Goal: Task Accomplishment & Management: Manage account settings

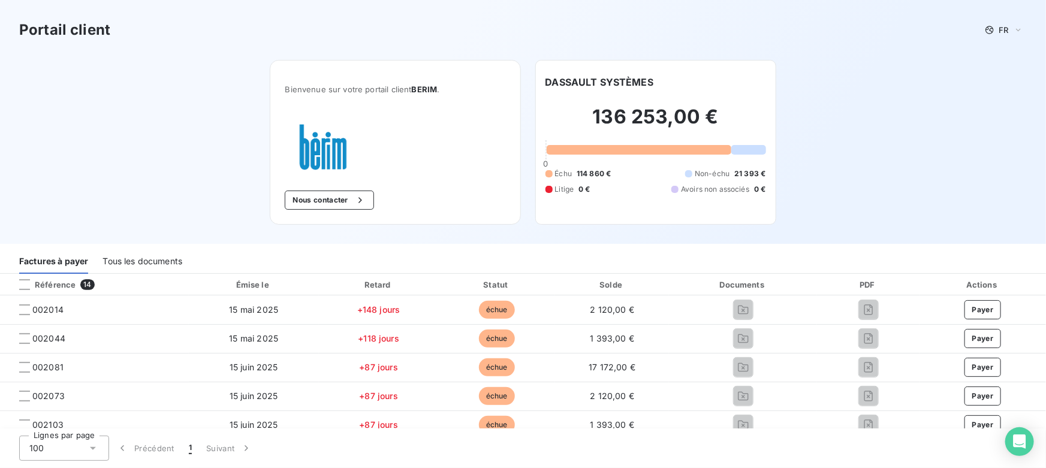
click at [143, 262] on div "Tous les documents" at bounding box center [142, 261] width 80 height 25
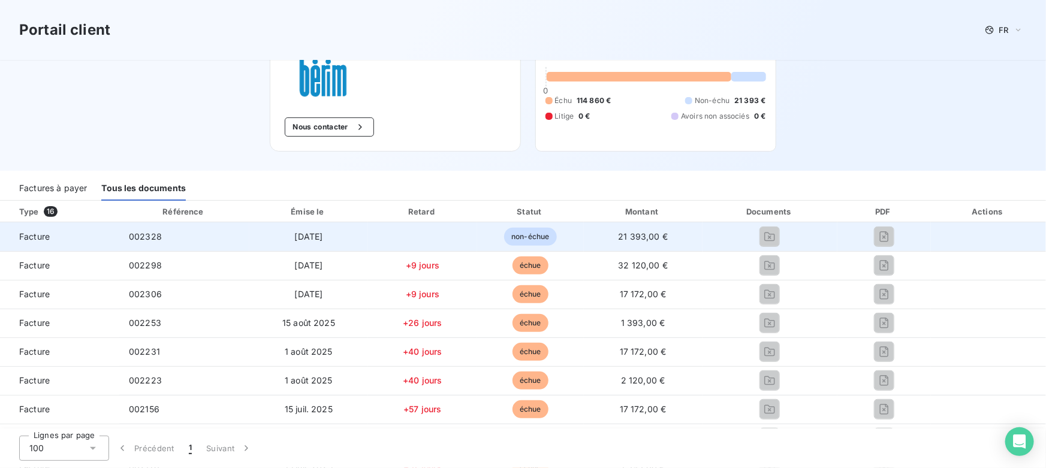
scroll to position [54, 0]
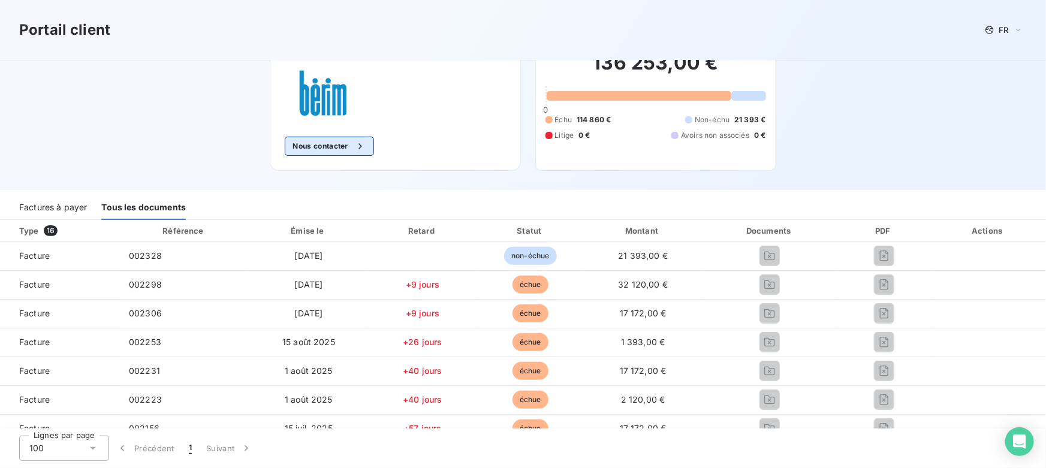
click at [325, 146] on button "Nous contacter" at bounding box center [329, 146] width 89 height 19
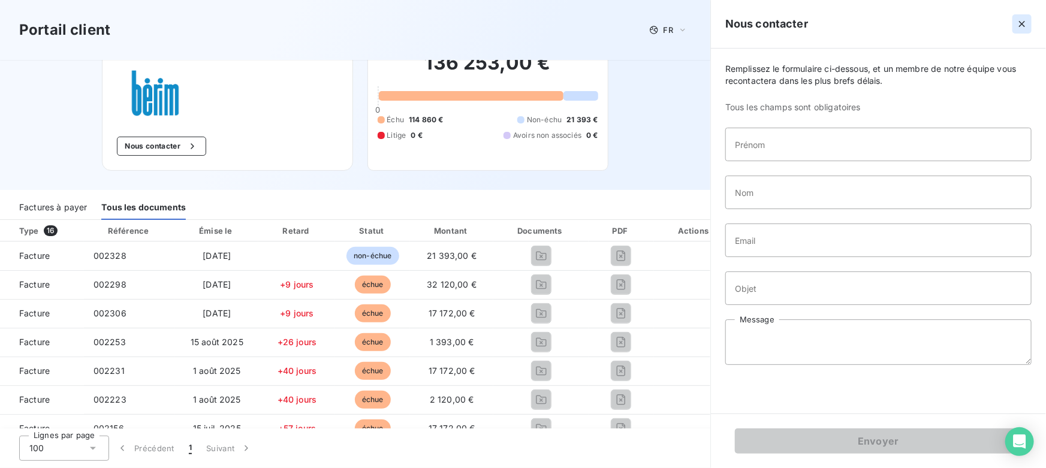
click at [1027, 21] on icon "button" at bounding box center [1022, 24] width 12 height 12
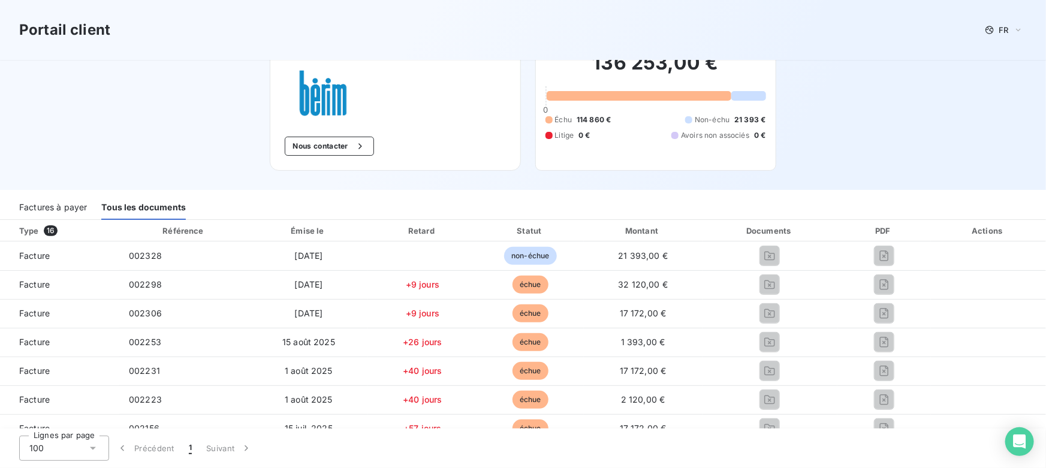
click at [54, 205] on div "Factures à payer" at bounding box center [53, 207] width 68 height 25
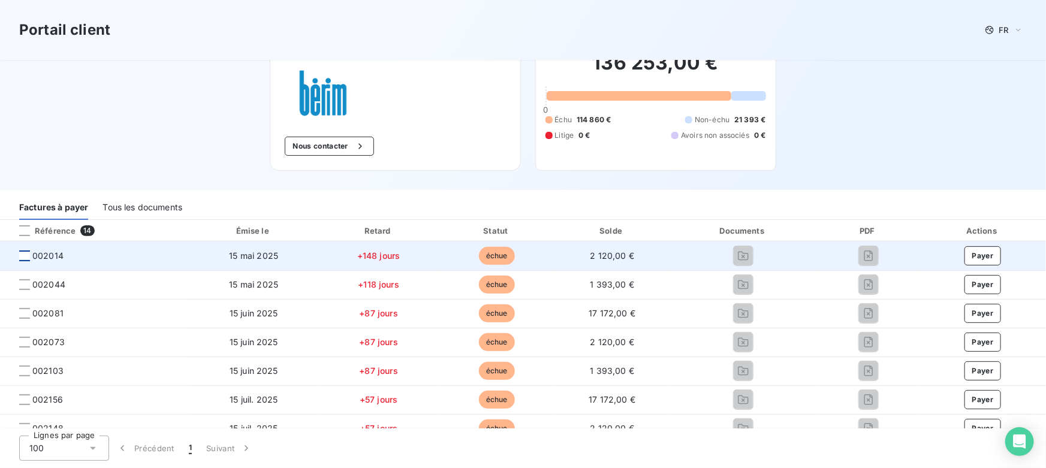
click at [23, 257] on div at bounding box center [24, 255] width 11 height 11
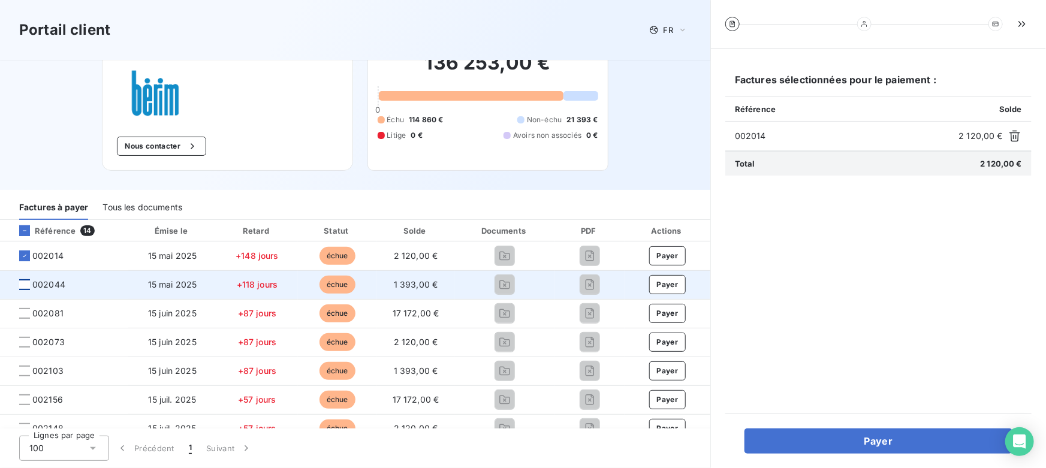
click at [22, 283] on div at bounding box center [24, 284] width 11 height 11
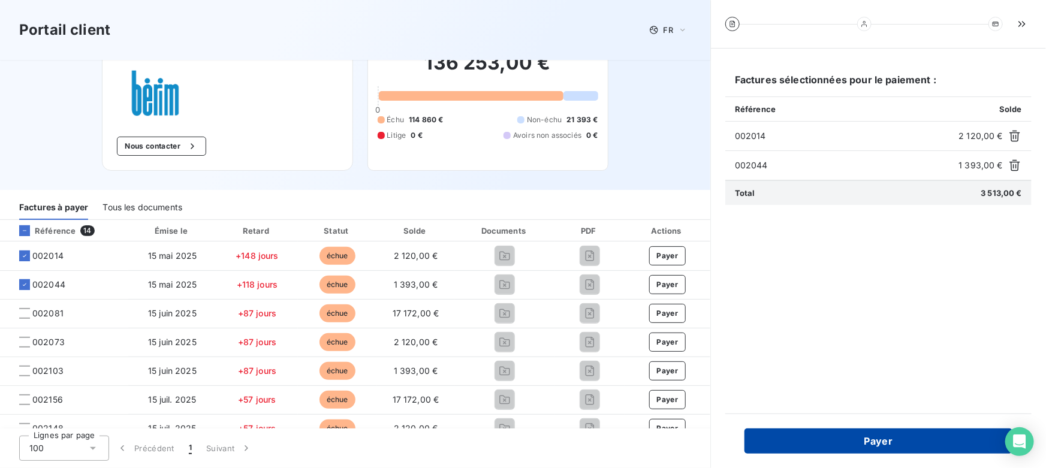
click at [875, 439] on button "Payer" at bounding box center [878, 440] width 268 height 25
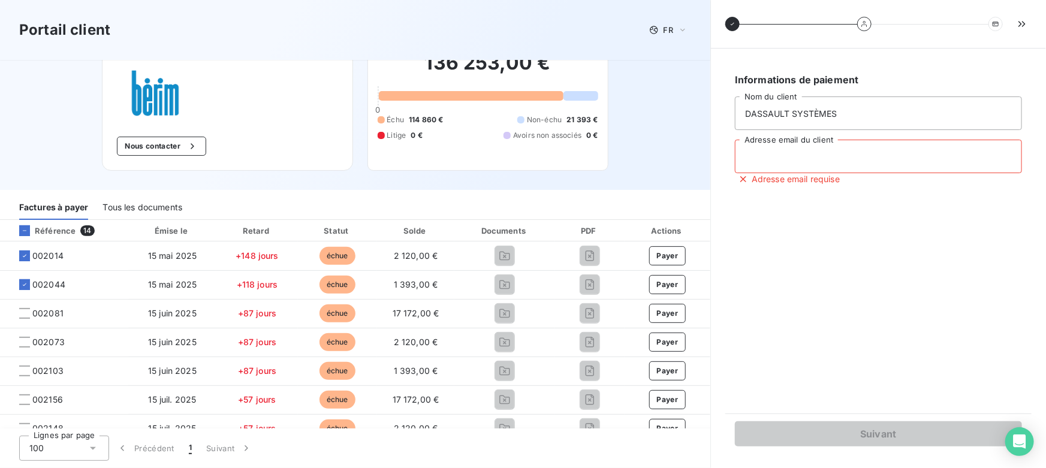
click at [793, 160] on input "Adresse email du client" at bounding box center [878, 157] width 287 height 34
type input "[PERSON_NAME][EMAIL_ADDRESS][DOMAIN_NAME]"
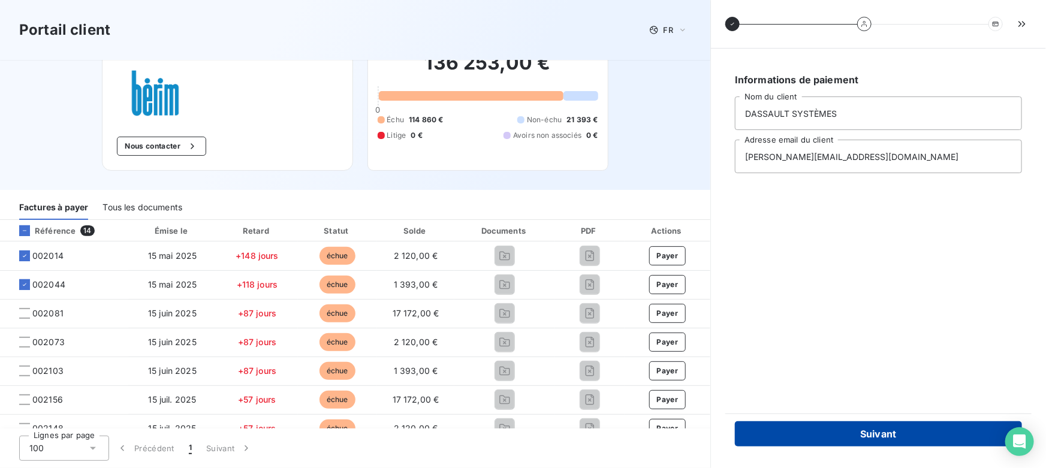
click at [795, 437] on button "Suivant" at bounding box center [878, 433] width 287 height 25
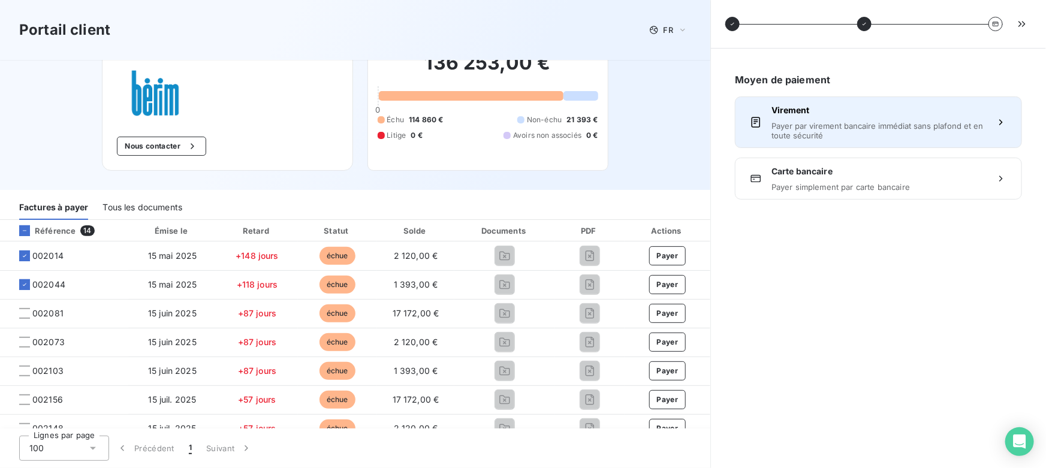
click at [794, 123] on span "Payer par virement bancaire immédiat sans plafond et en toute sécurité" at bounding box center [878, 130] width 214 height 19
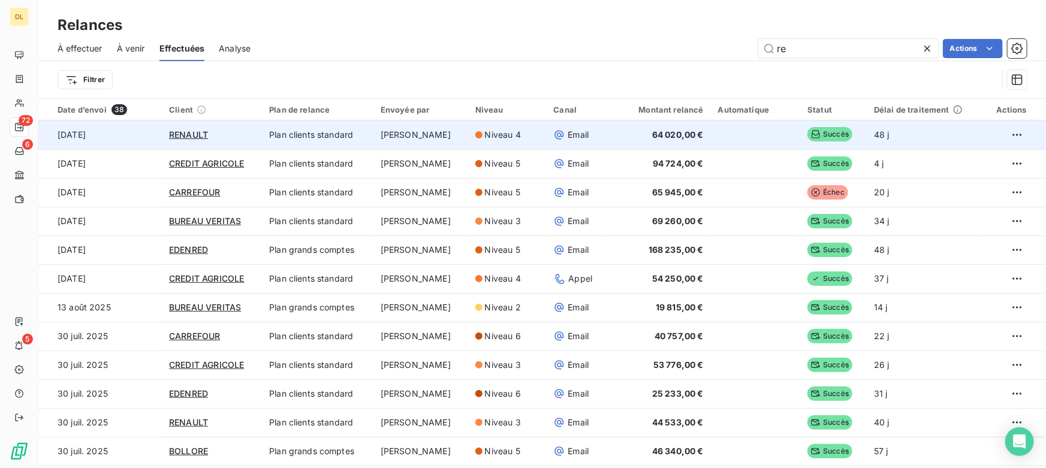
click at [321, 137] on td "Plan clients standard" at bounding box center [317, 134] width 111 height 29
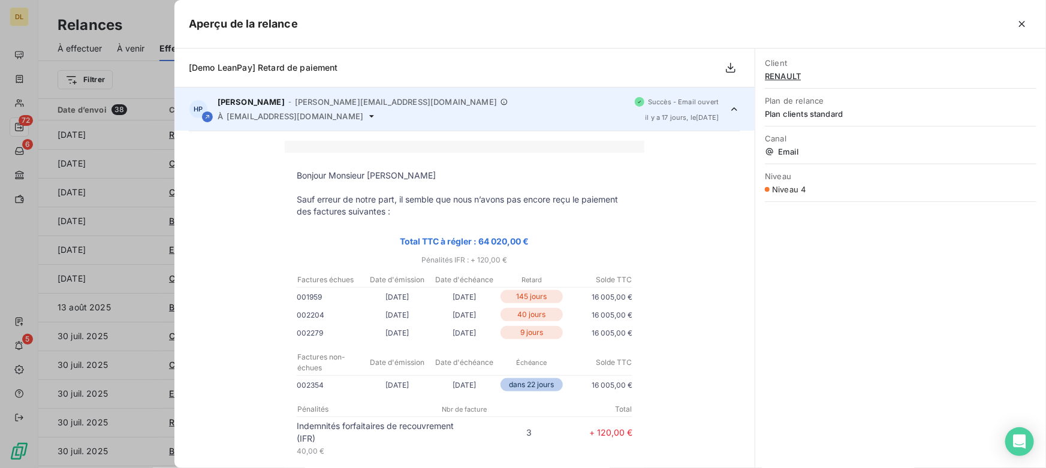
click at [728, 111] on icon at bounding box center [734, 109] width 12 height 12
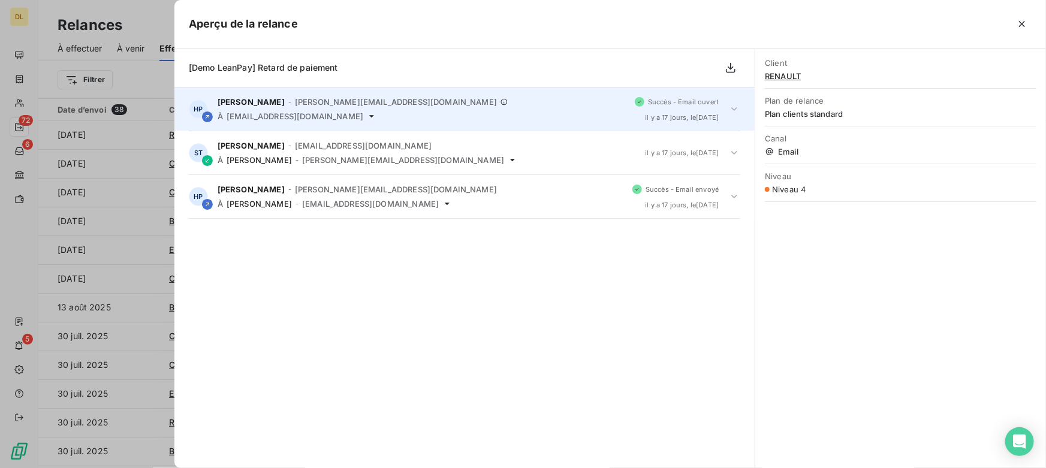
click at [100, 228] on div at bounding box center [523, 234] width 1046 height 468
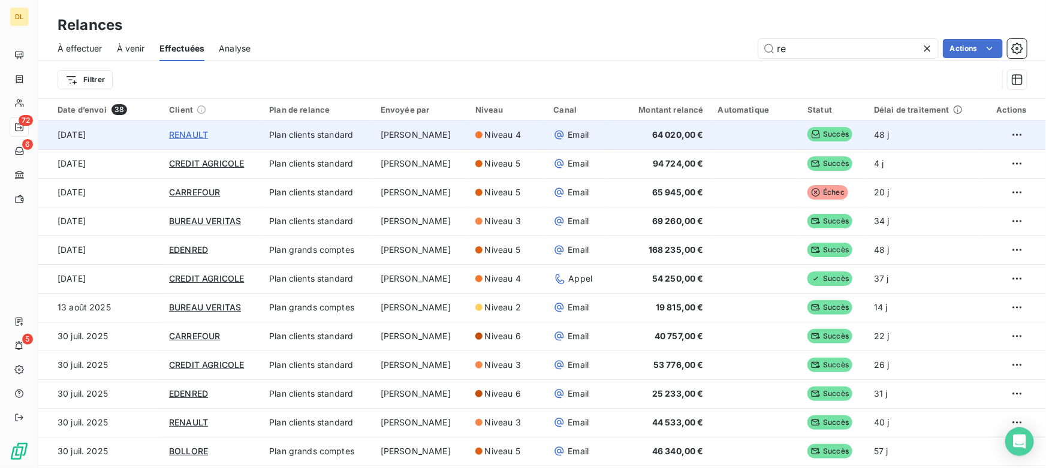
click at [195, 133] on span "RENAULT" at bounding box center [188, 134] width 39 height 10
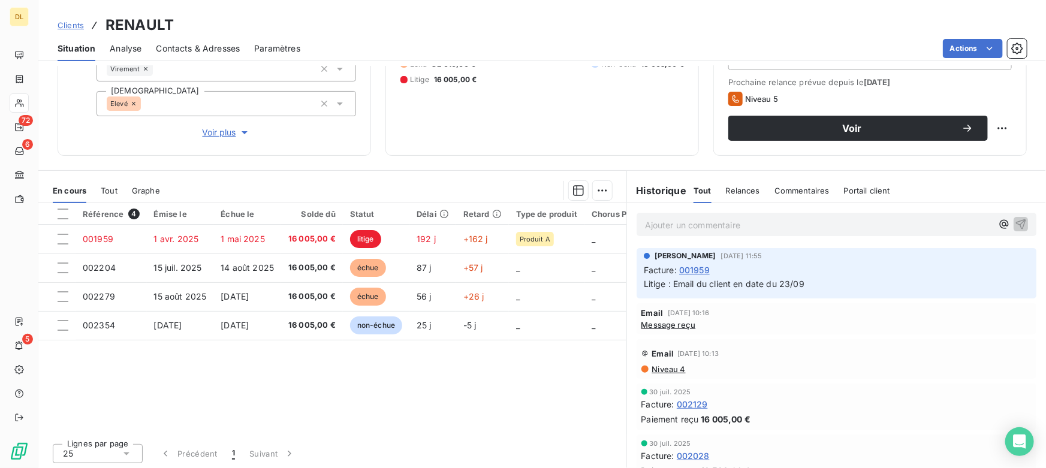
scroll to position [164, 0]
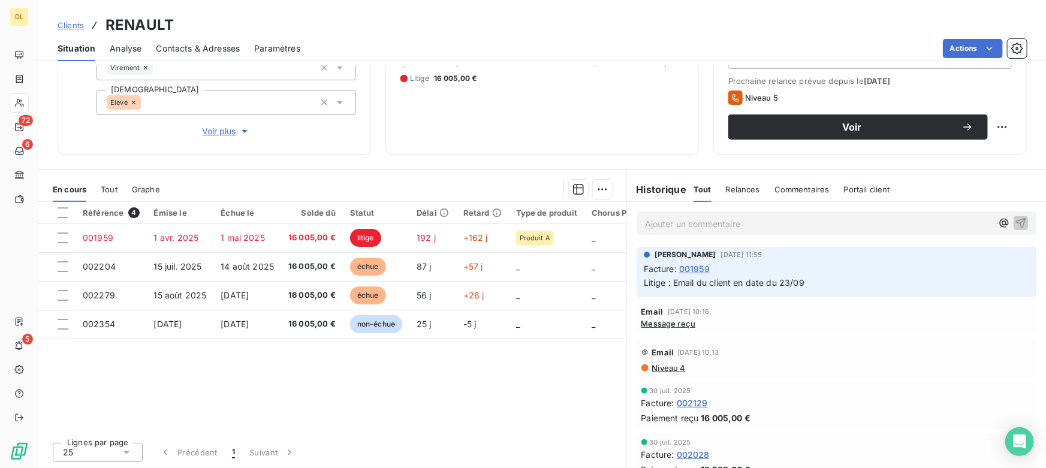
click at [701, 229] on p "Ajouter un commentaire ﻿" at bounding box center [818, 223] width 347 height 15
click at [681, 323] on span "Message reçu" at bounding box center [668, 324] width 55 height 10
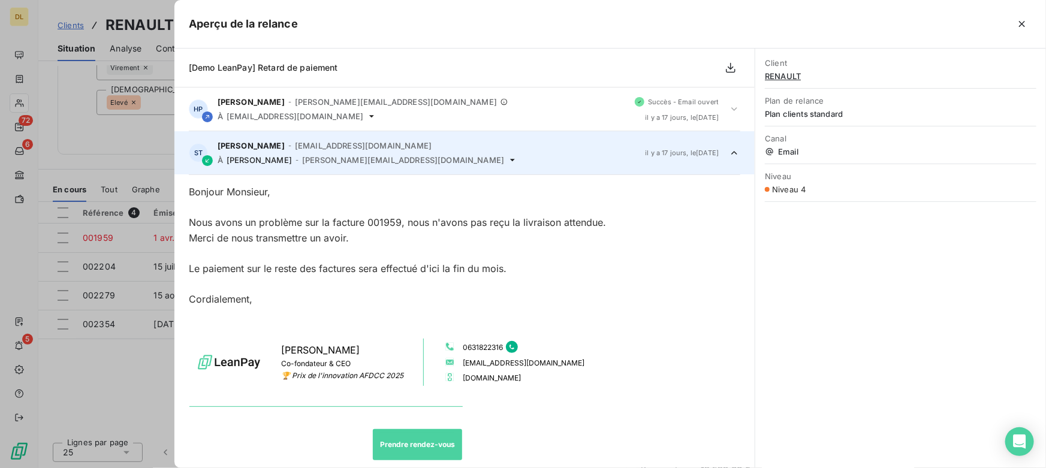
click at [166, 259] on div at bounding box center [523, 234] width 1046 height 468
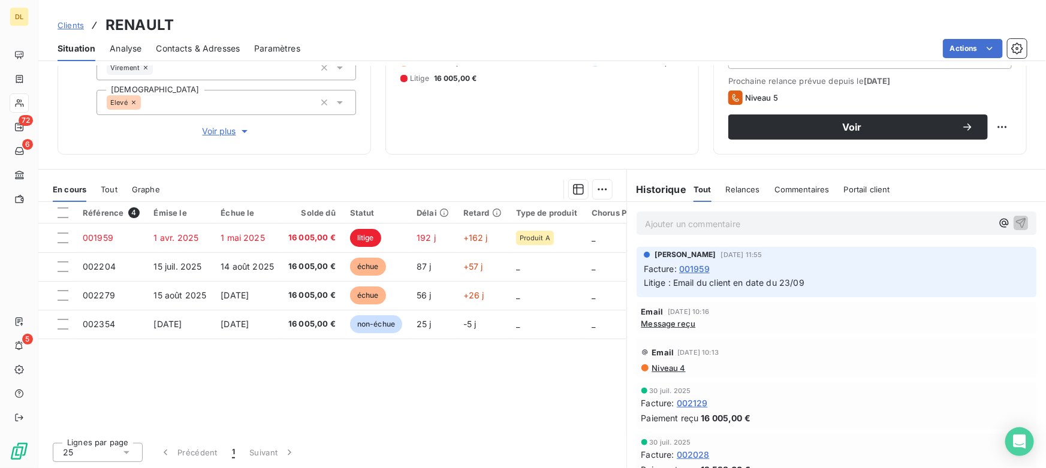
click at [657, 324] on span "Message reçu" at bounding box center [668, 324] width 55 height 10
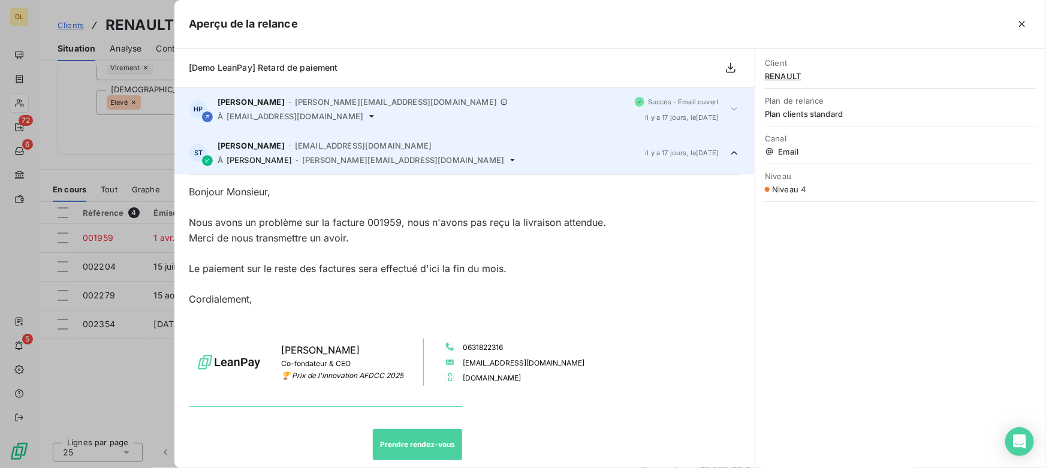
click at [375, 107] on div "Henry Pécuchet - henry.pecuchet@outlook.fr À socrate@leanpay.fr" at bounding box center [421, 109] width 407 height 24
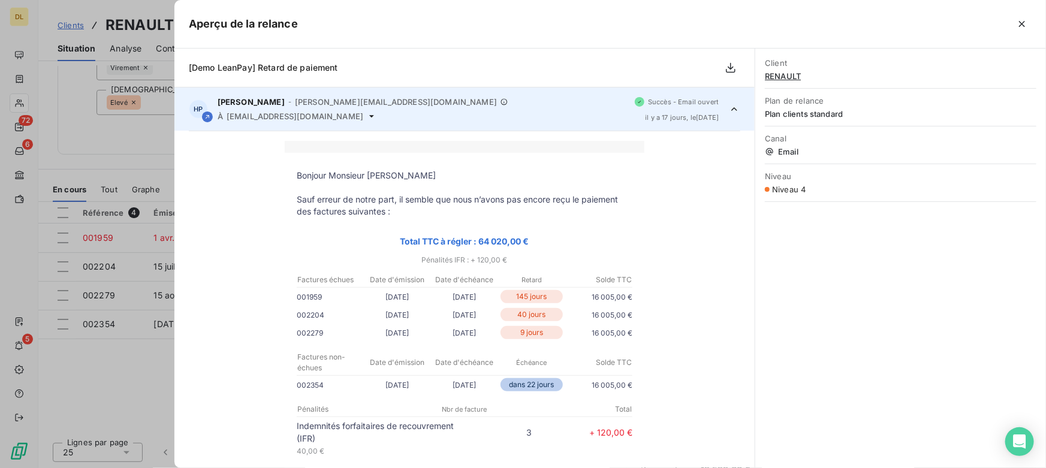
click at [467, 112] on div "À socrate@leanpay.fr" at bounding box center [421, 116] width 407 height 10
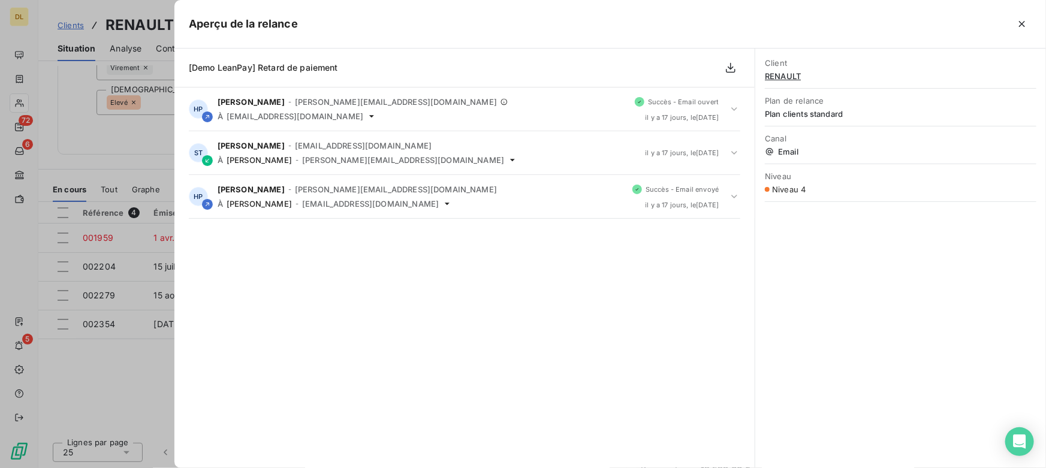
click at [133, 342] on div at bounding box center [523, 234] width 1046 height 468
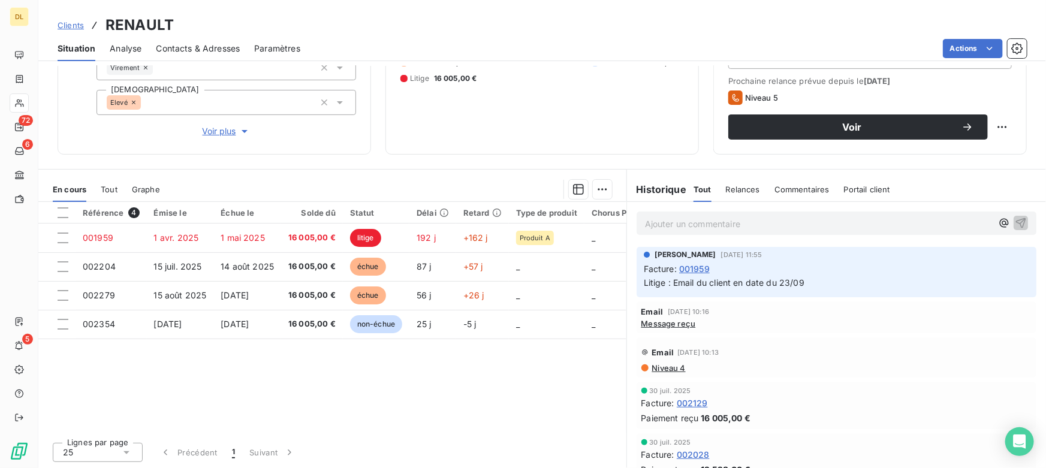
click at [666, 323] on span "Message reçu" at bounding box center [668, 324] width 55 height 10
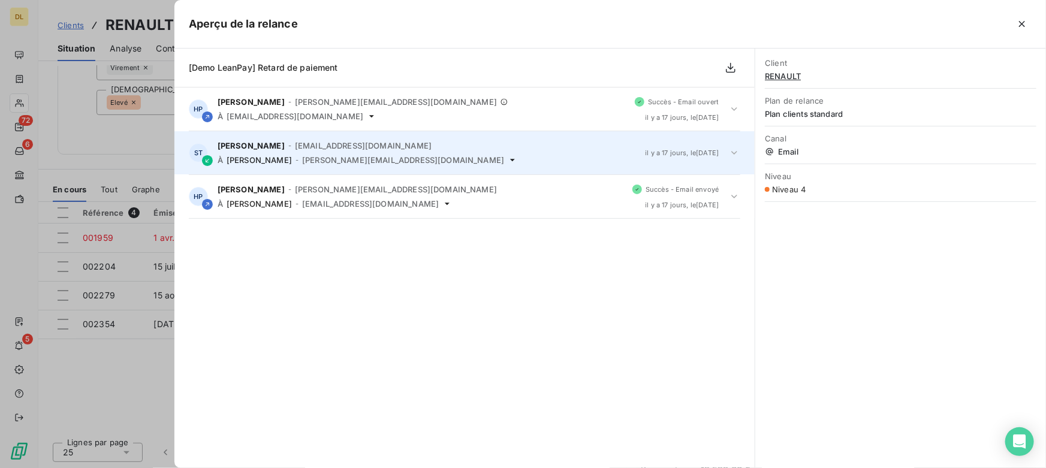
click at [339, 155] on span "henry.pecuchet@outlook.fr" at bounding box center [403, 160] width 202 height 10
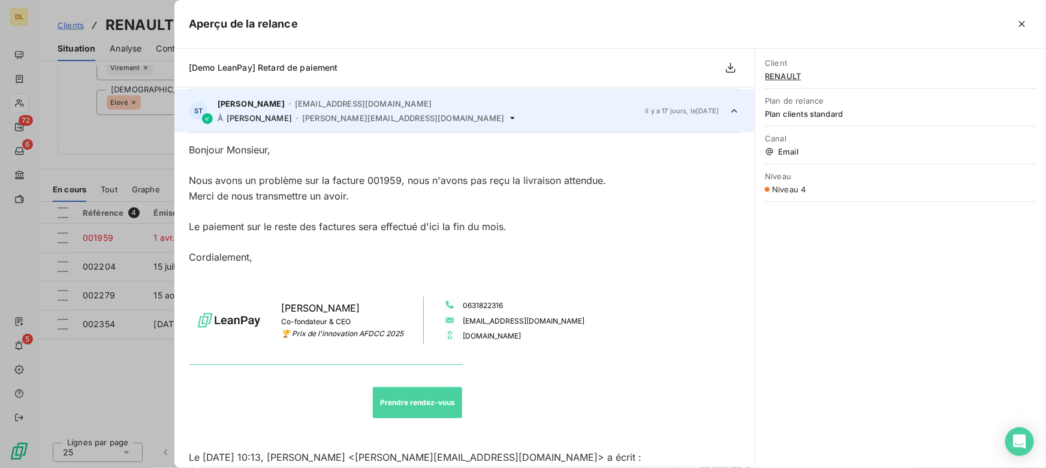
scroll to position [43, 0]
click at [108, 229] on div at bounding box center [523, 234] width 1046 height 468
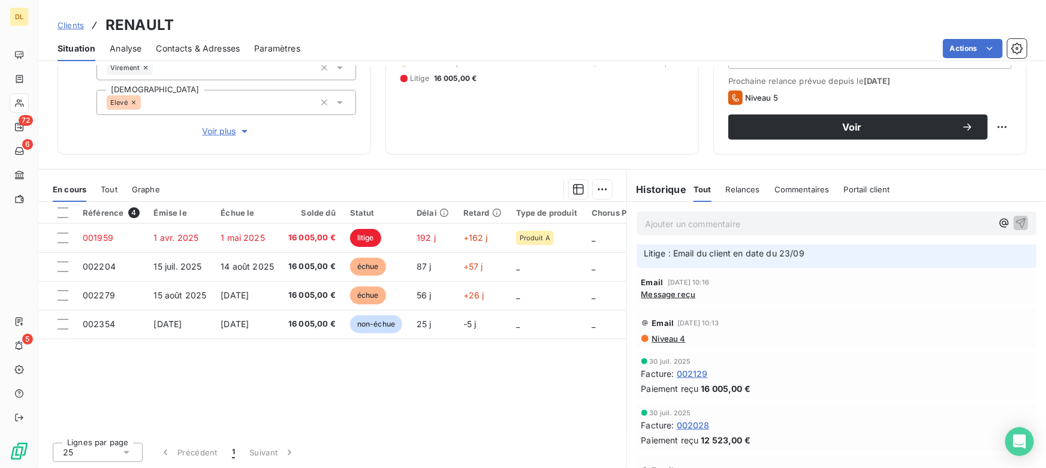
scroll to position [54, 0]
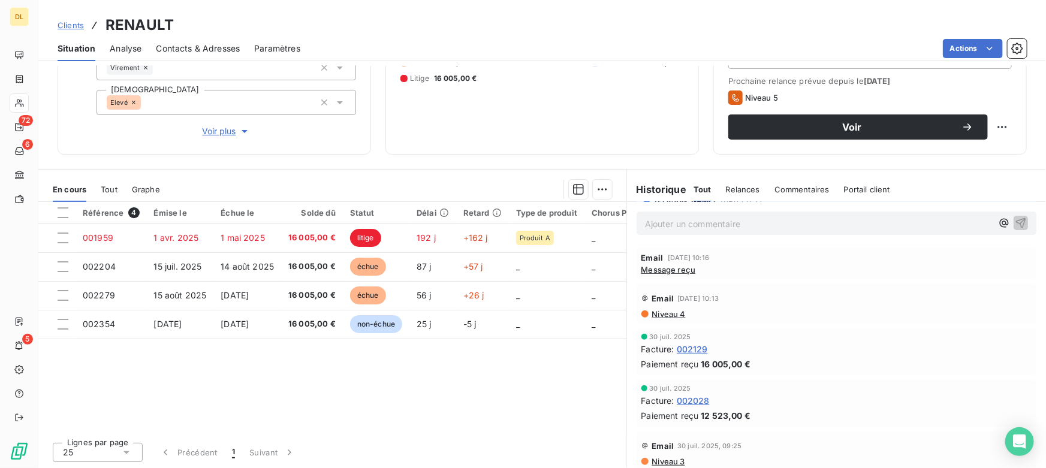
click at [662, 313] on span "Niveau 4" at bounding box center [668, 314] width 35 height 10
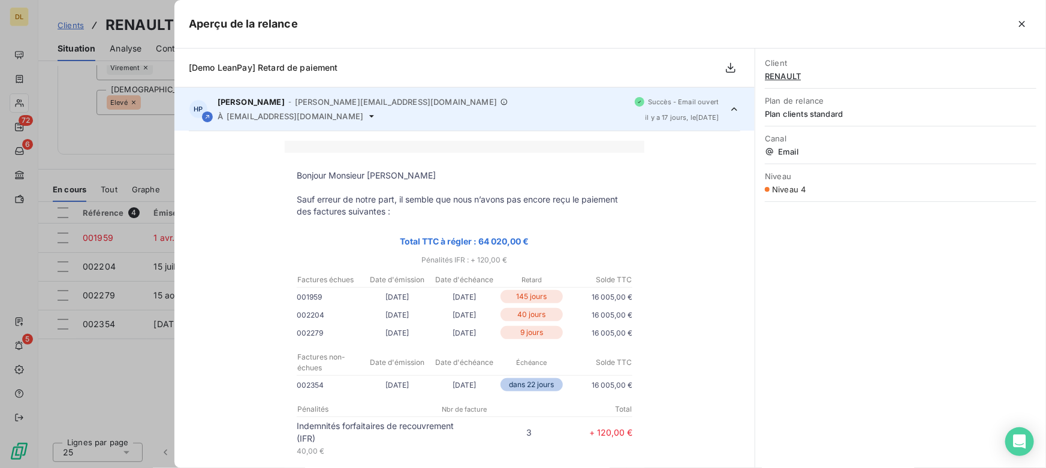
click at [137, 246] on div at bounding box center [523, 234] width 1046 height 468
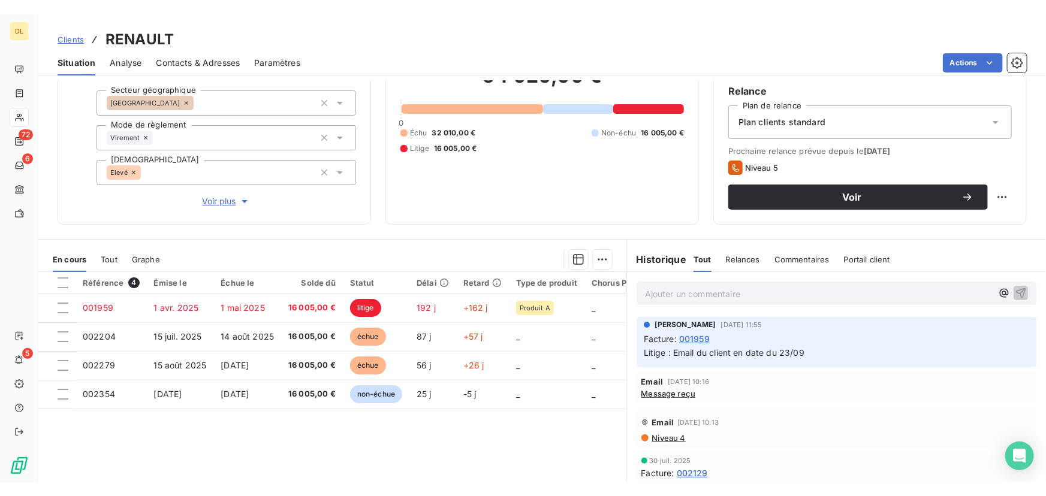
scroll to position [163, 0]
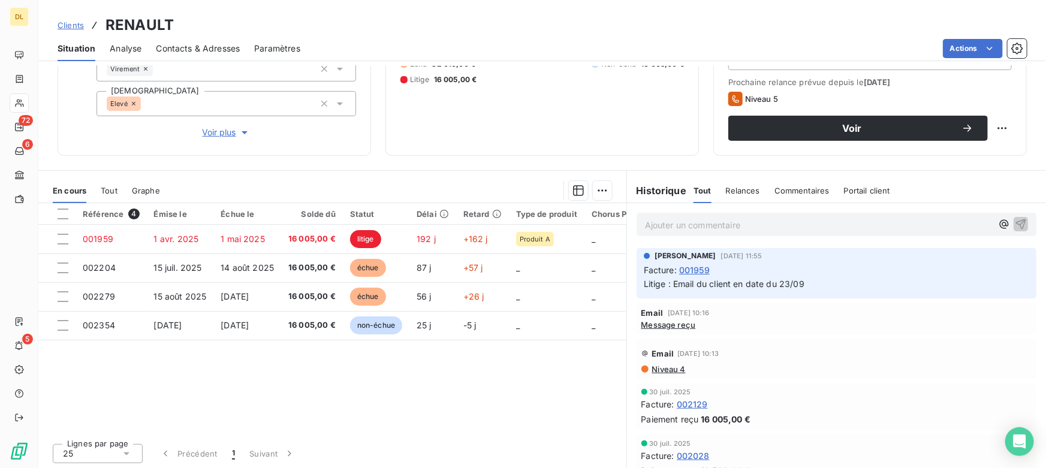
click at [665, 328] on span "Message reçu" at bounding box center [668, 325] width 55 height 10
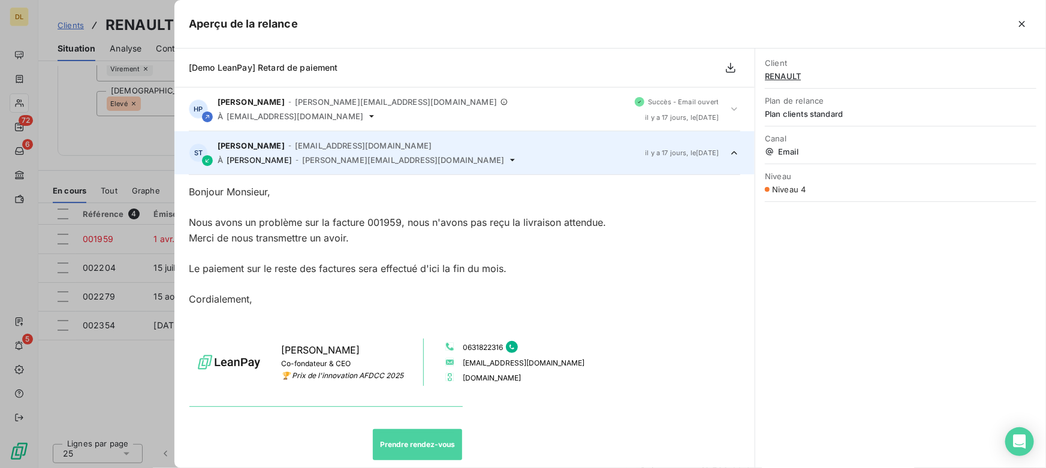
click at [108, 299] on div at bounding box center [523, 234] width 1046 height 468
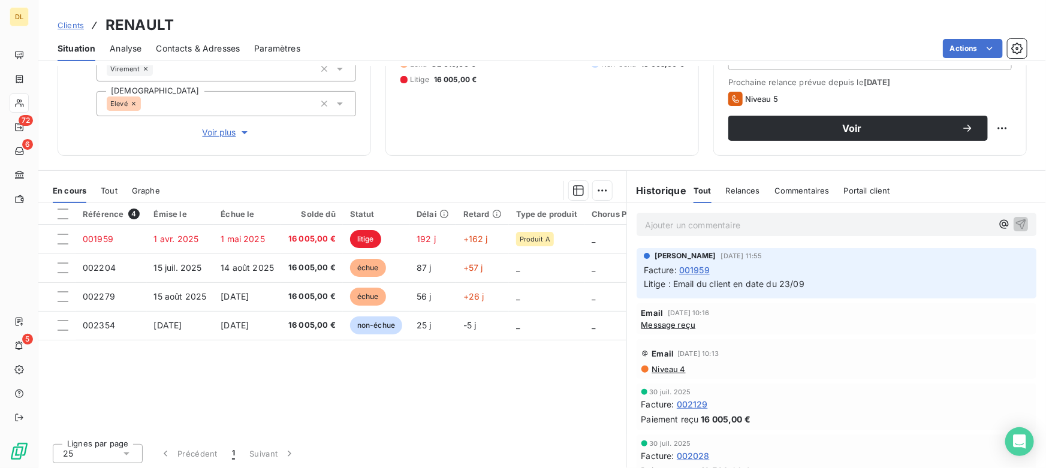
click at [665, 216] on div "Ajouter un commentaire ﻿" at bounding box center [818, 224] width 347 height 16
click at [666, 221] on p "Ajouter un commentaire ﻿" at bounding box center [818, 225] width 347 height 15
click at [661, 226] on p "Ajouter un commentaire ﻿" at bounding box center [818, 225] width 347 height 15
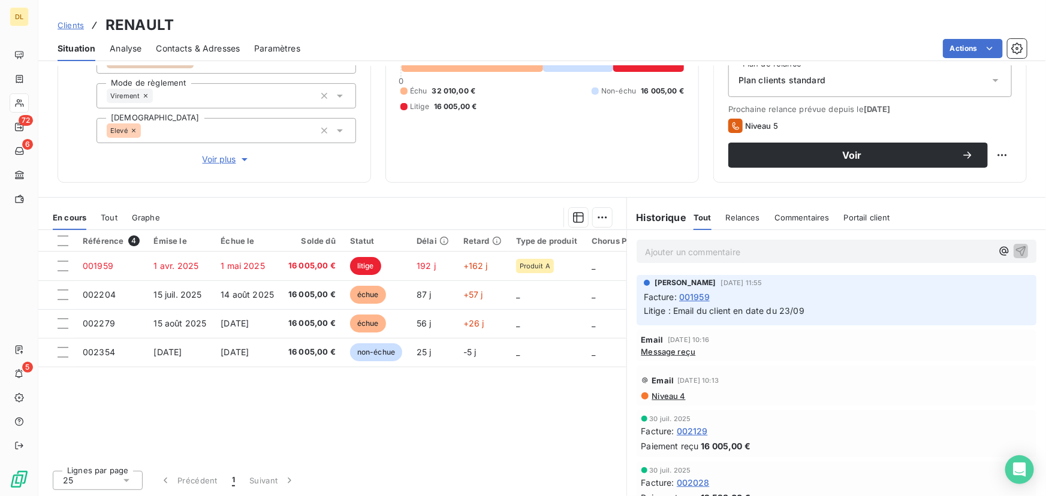
scroll to position [136, 0]
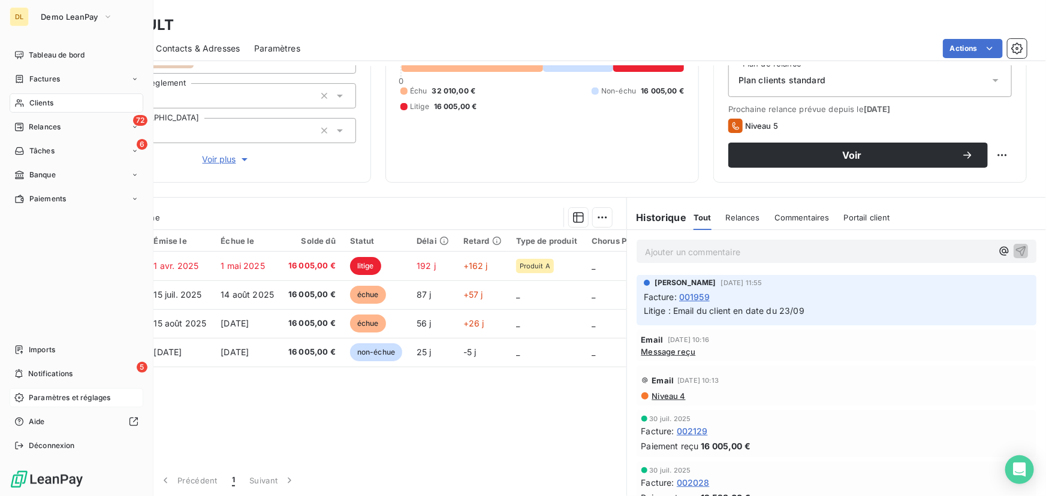
click at [54, 400] on span "Paramètres et réglages" at bounding box center [69, 397] width 81 height 11
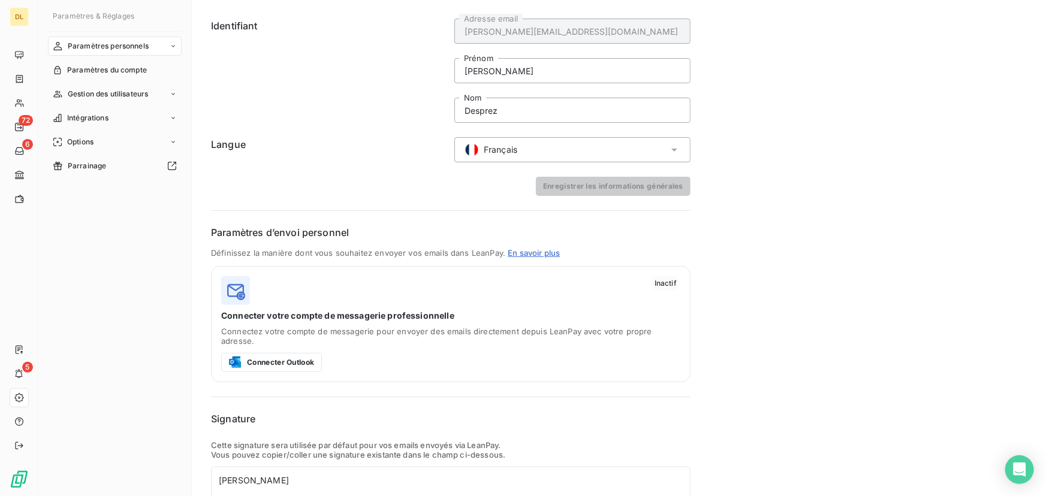
scroll to position [54, 0]
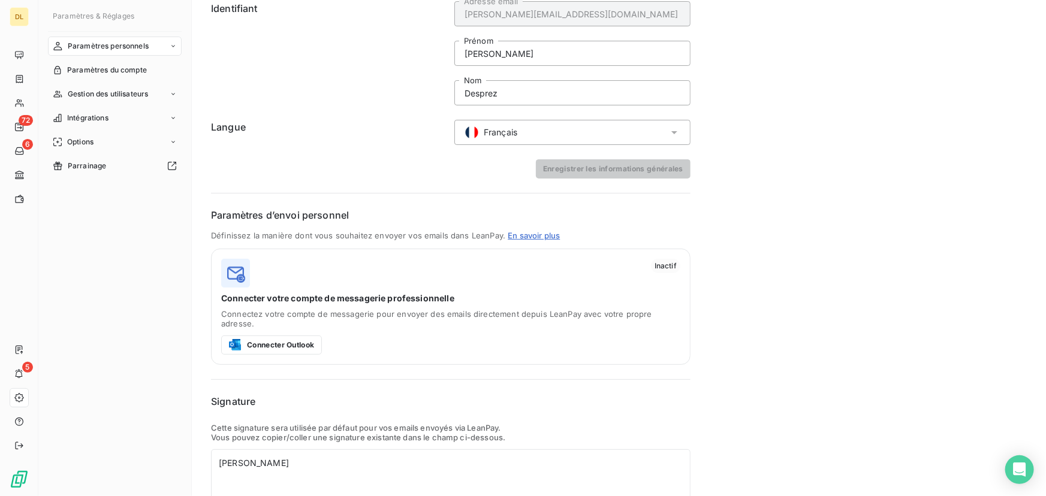
click at [170, 48] on icon at bounding box center [173, 46] width 7 height 7
click at [423, 159] on div "Enregistrer les informations générales" at bounding box center [450, 168] width 479 height 19
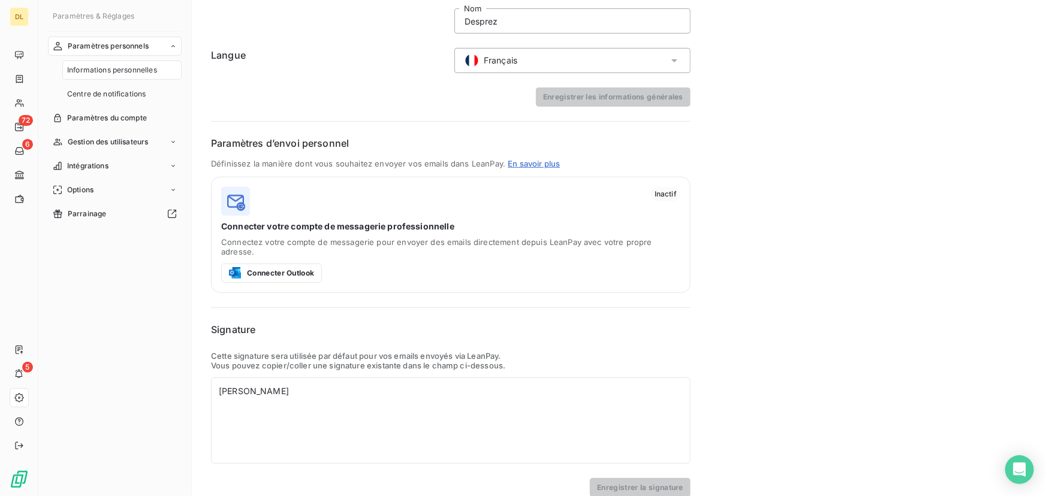
scroll to position [131, 0]
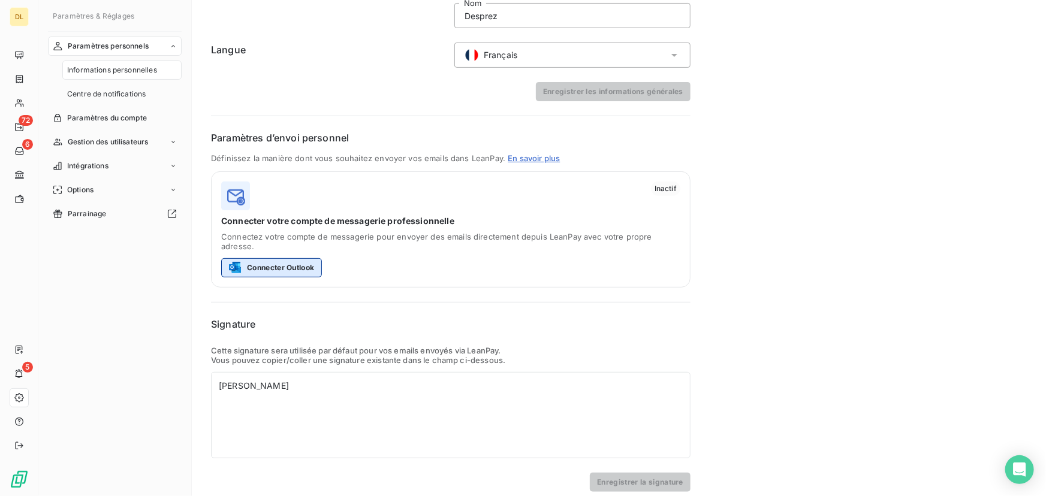
click at [275, 258] on button "Connecter Outlook" at bounding box center [271, 267] width 101 height 19
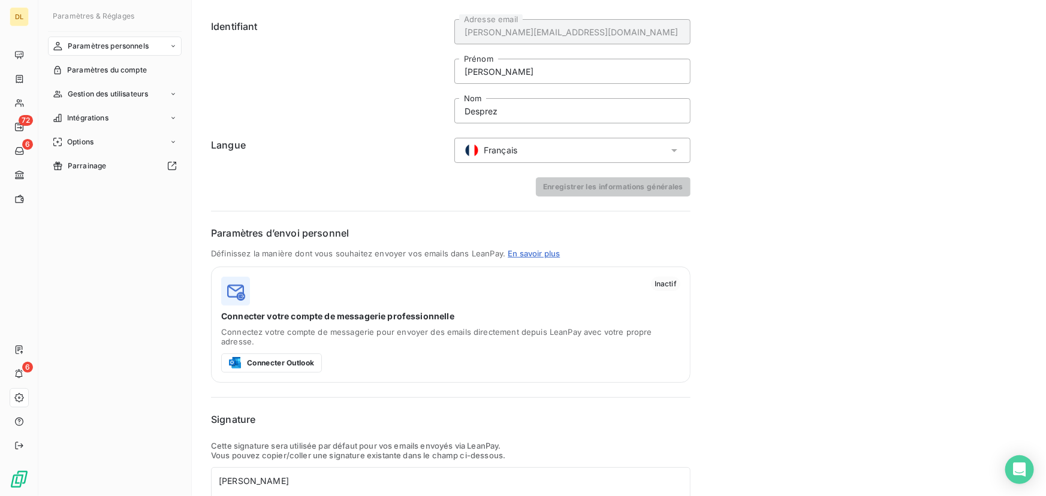
scroll to position [54, 0]
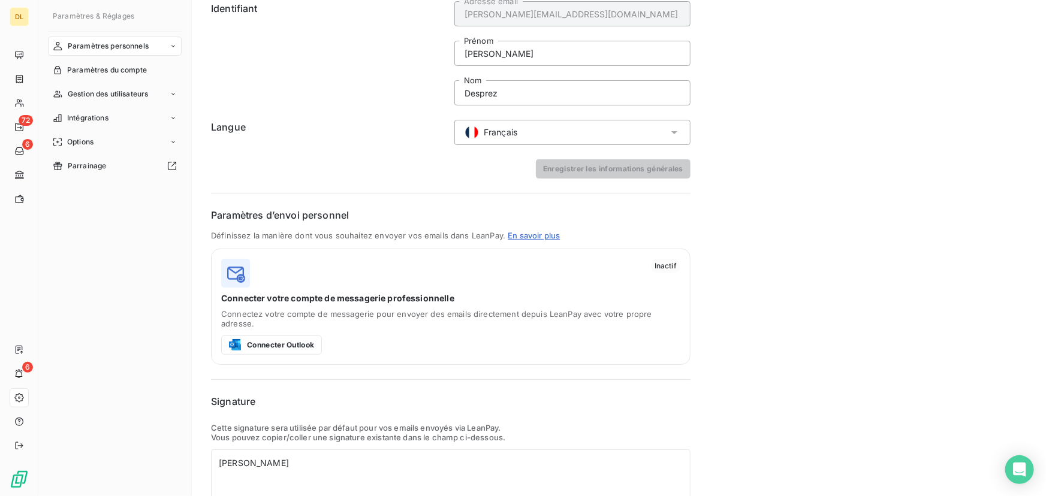
click at [527, 237] on link "En savoir plus" at bounding box center [534, 236] width 52 height 10
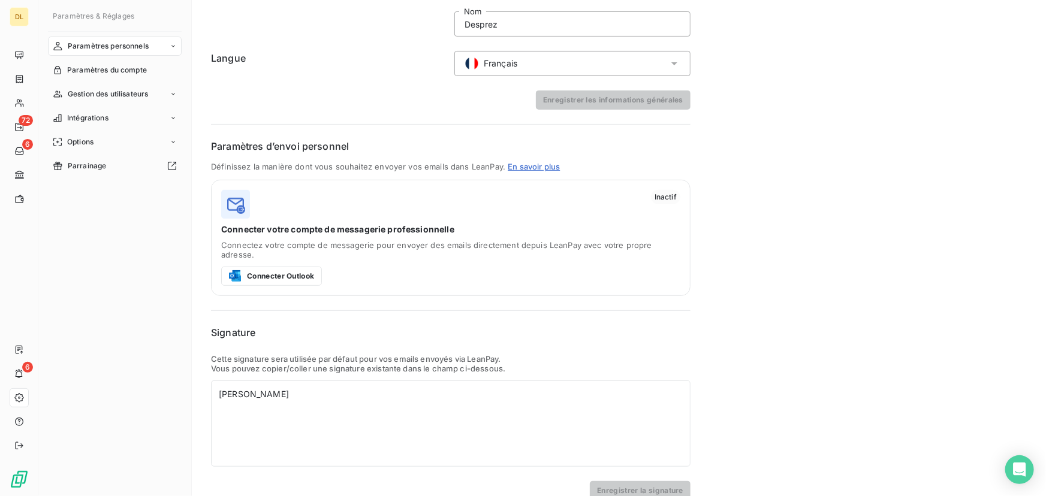
scroll to position [131, 0]
